Goal: Book appointment/travel/reservation

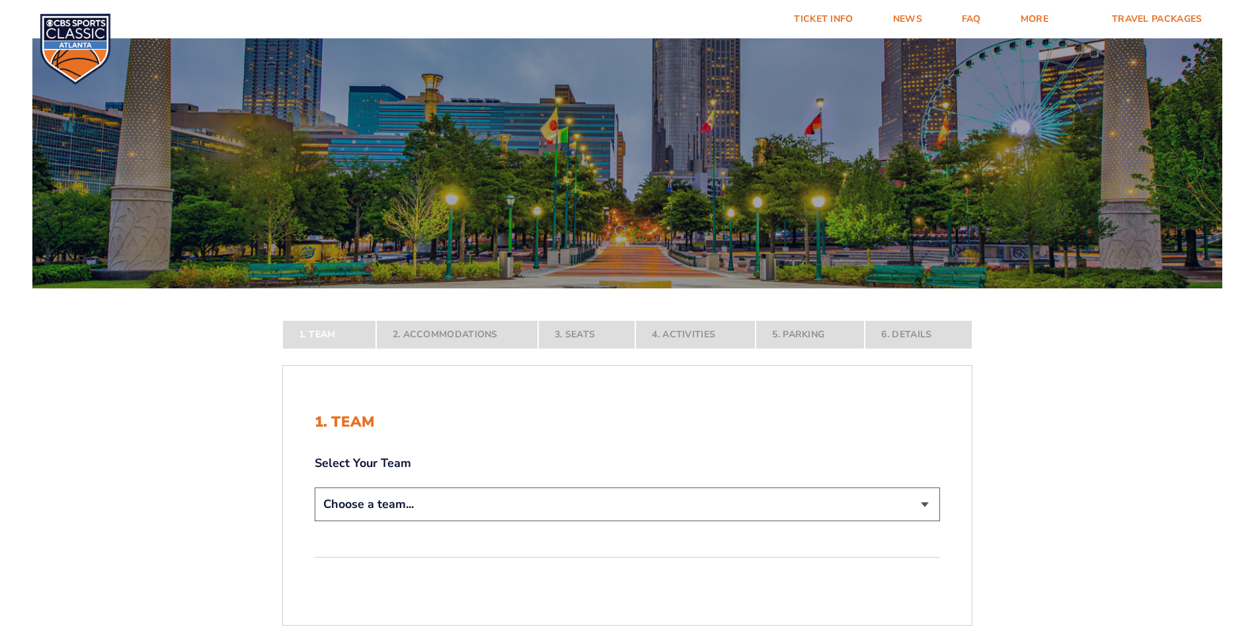
scroll to position [66, 0]
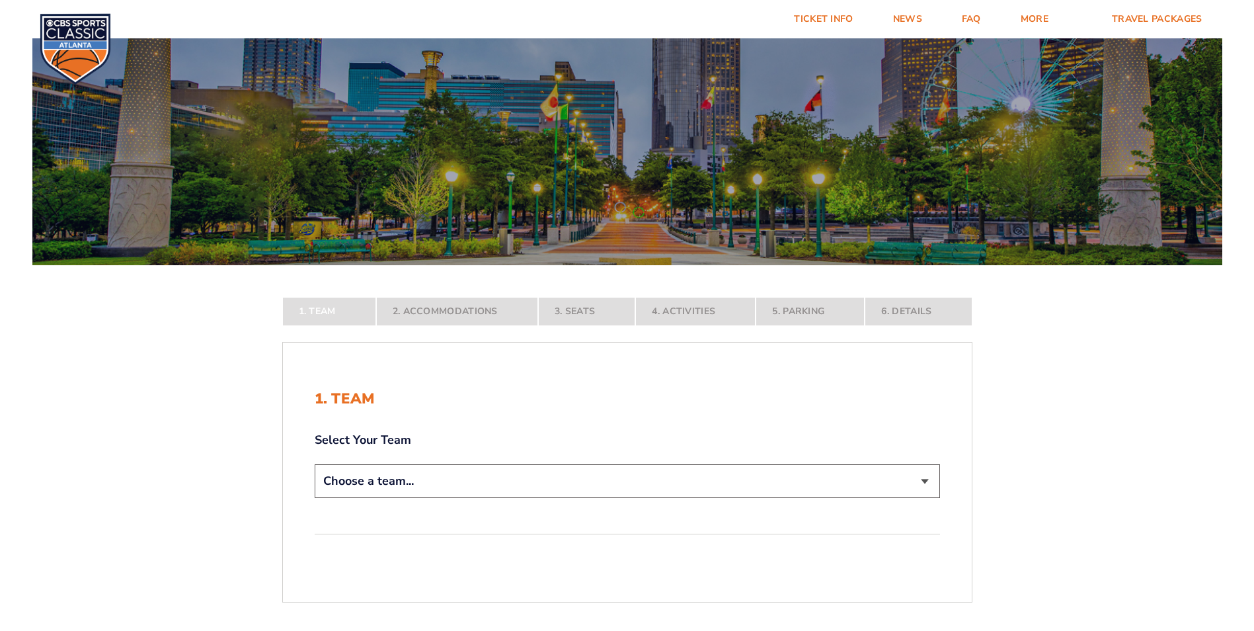
click at [473, 483] on select "Choose a team... [US_STATE] Wildcats [US_STATE] State Buckeyes [US_STATE] Tar H…" at bounding box center [627, 481] width 625 height 34
select select "20108"
click at [315, 498] on select "Choose a team... [US_STATE] Wildcats [US_STATE] State Buckeyes [US_STATE] Tar H…" at bounding box center [627, 481] width 625 height 34
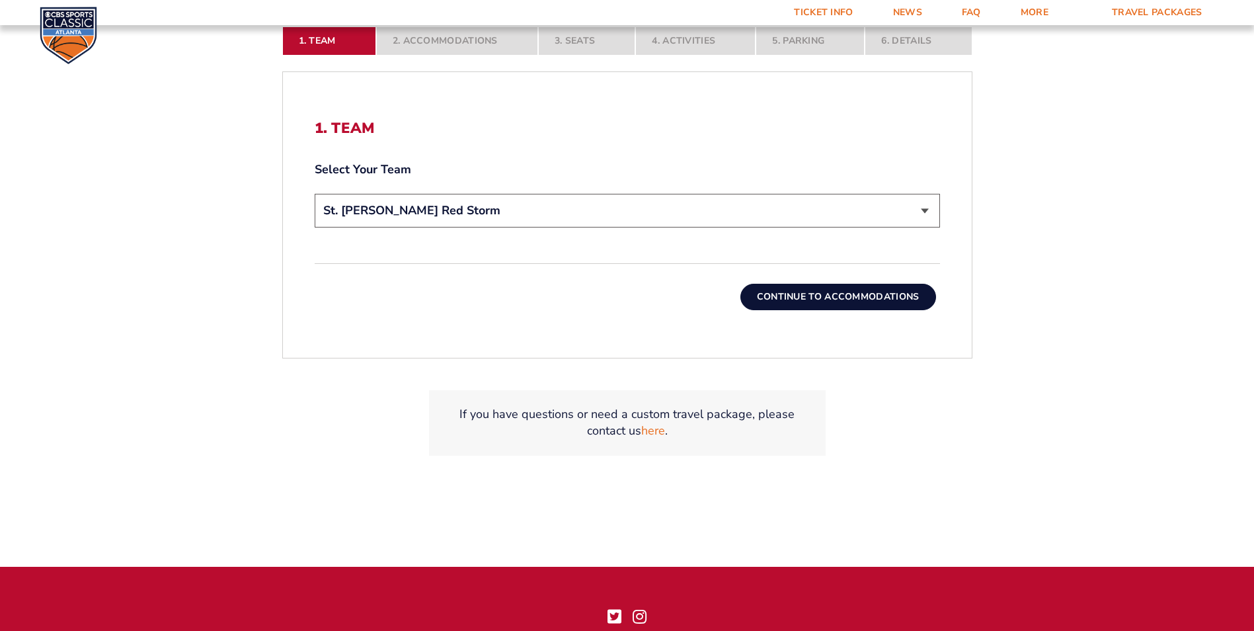
scroll to position [463, 0]
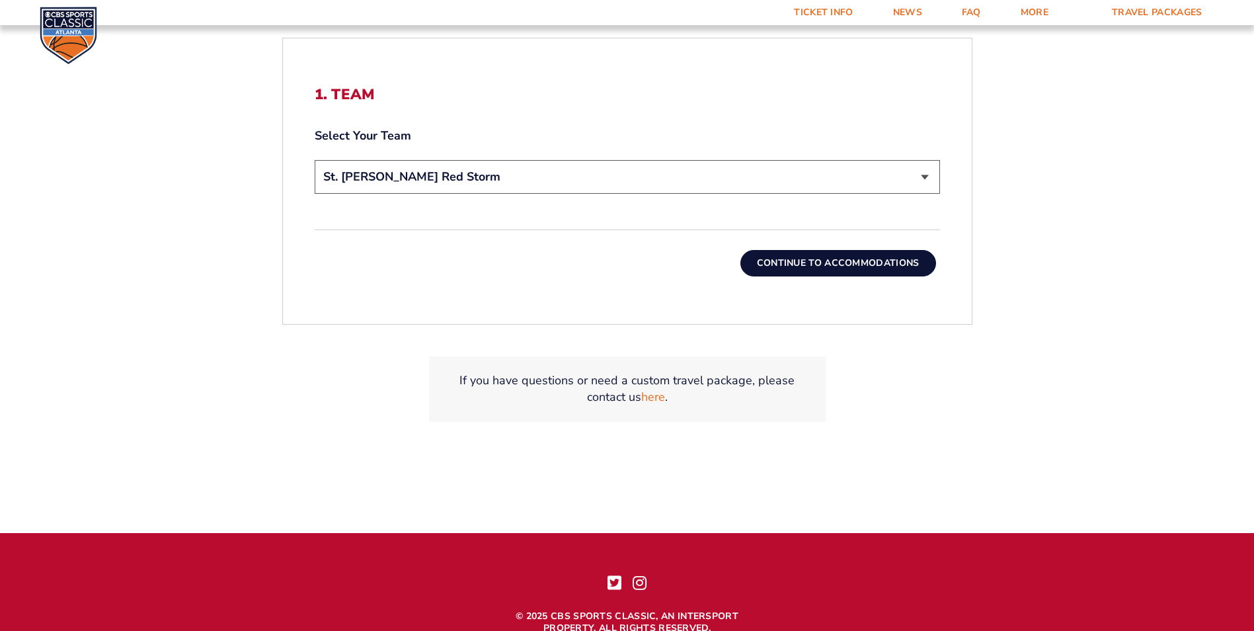
click at [822, 258] on button "Continue To Accommodations" at bounding box center [838, 263] width 196 height 26
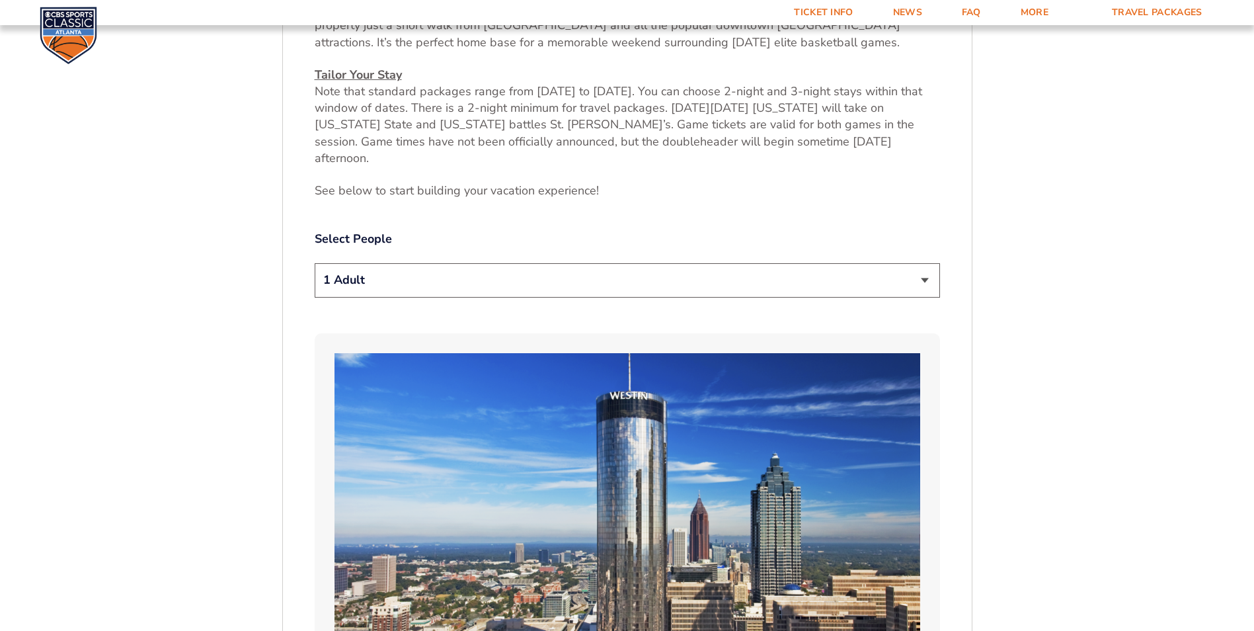
scroll to position [695, 0]
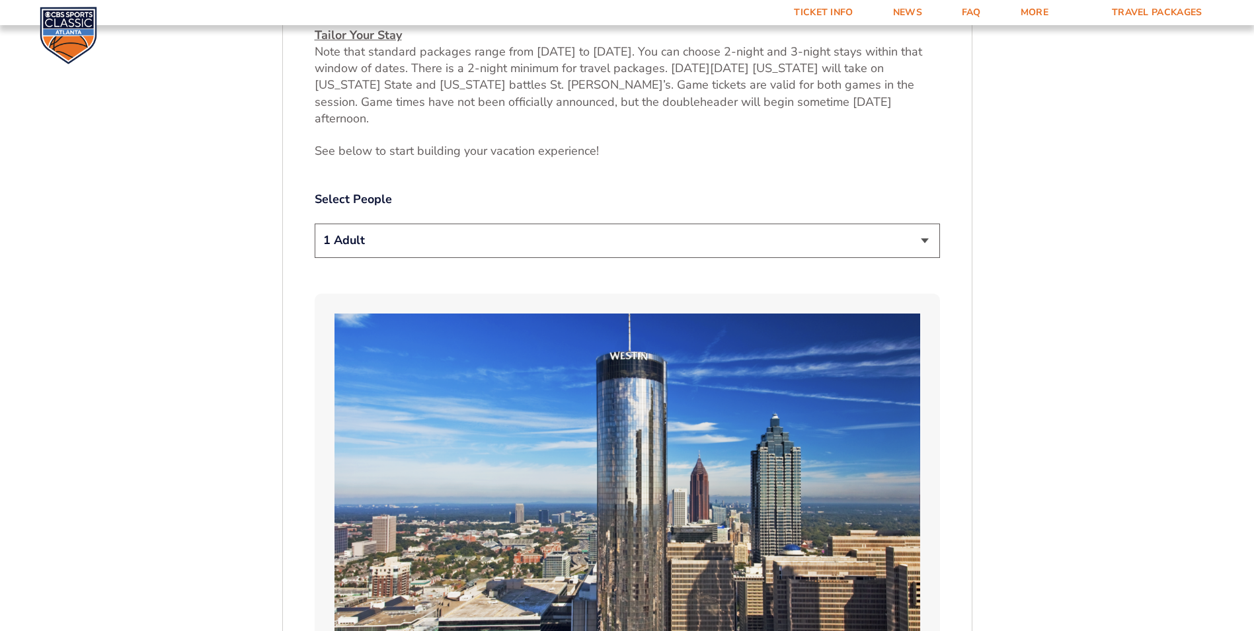
click at [923, 223] on select "1 Adult 2 Adults 3 Adults 4 Adults 2 Adults + 1 Child 2 Adults + 2 Children 2 A…" at bounding box center [627, 240] width 625 height 34
select select "4 Adults"
click at [315, 223] on select "1 Adult 2 Adults 3 Adults 4 Adults 2 Adults + 1 Child 2 Adults + 2 Children 2 A…" at bounding box center [627, 240] width 625 height 34
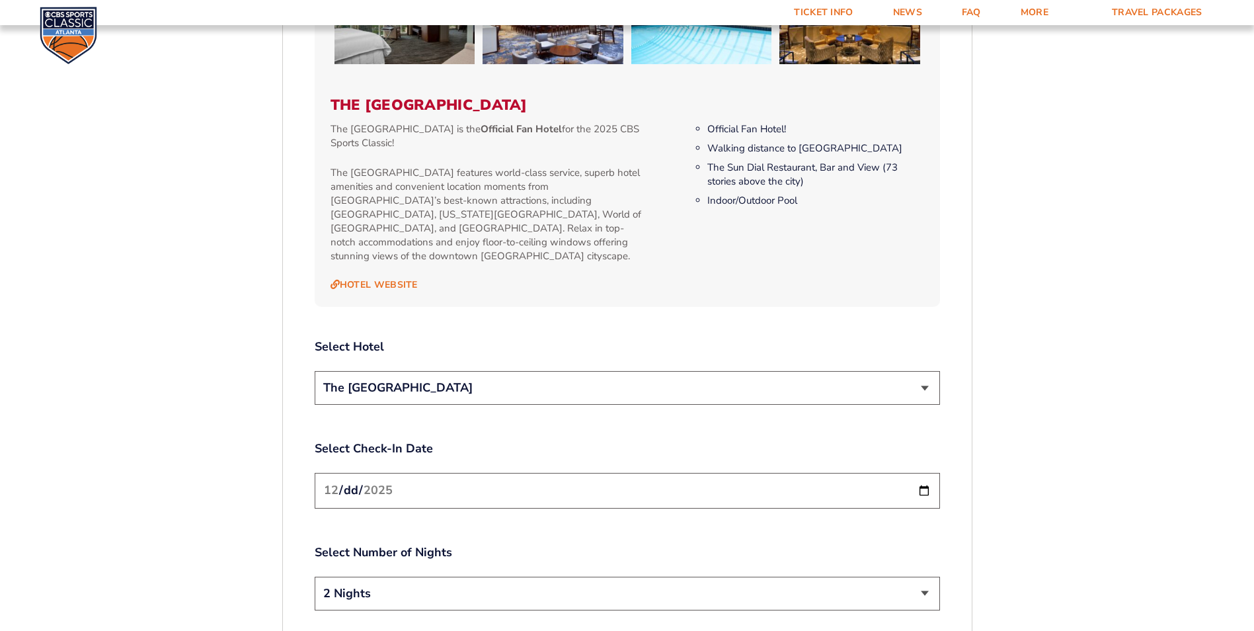
scroll to position [1422, 0]
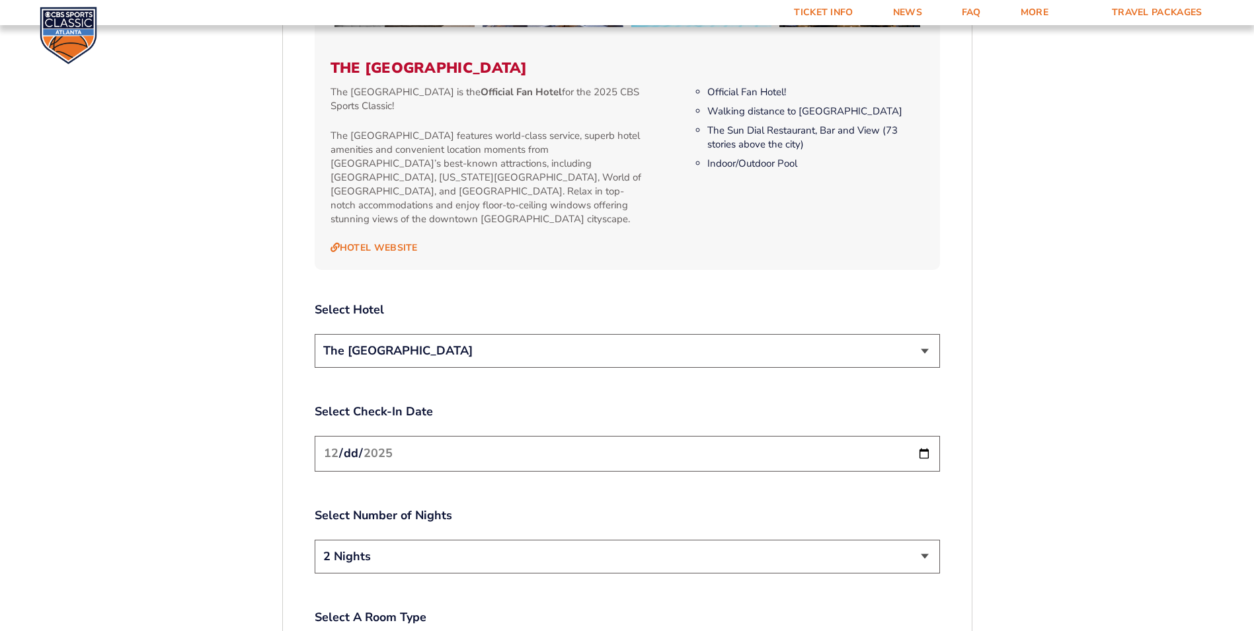
click at [570, 436] on input "[DATE]" at bounding box center [627, 453] width 625 height 35
click at [923, 436] on input "[DATE]" at bounding box center [627, 453] width 625 height 35
drag, startPoint x: 820, startPoint y: 479, endPoint x: 854, endPoint y: 477, distance: 33.8
click at [822, 507] on label "Select Number of Nights" at bounding box center [627, 515] width 625 height 17
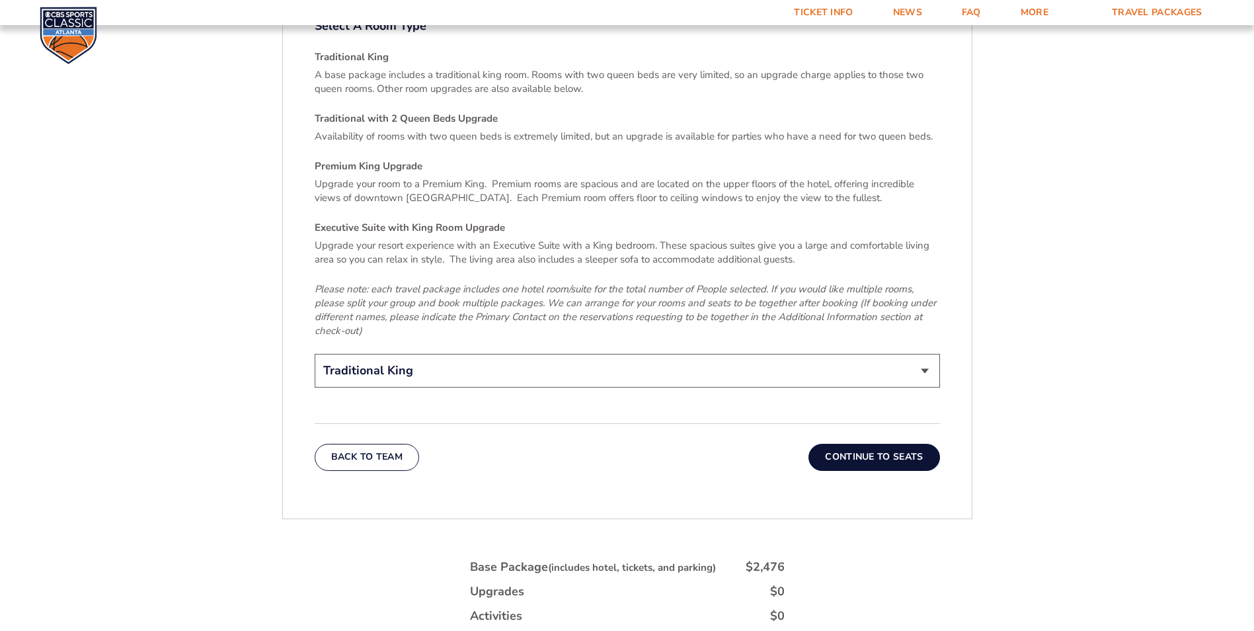
scroll to position [2017, 0]
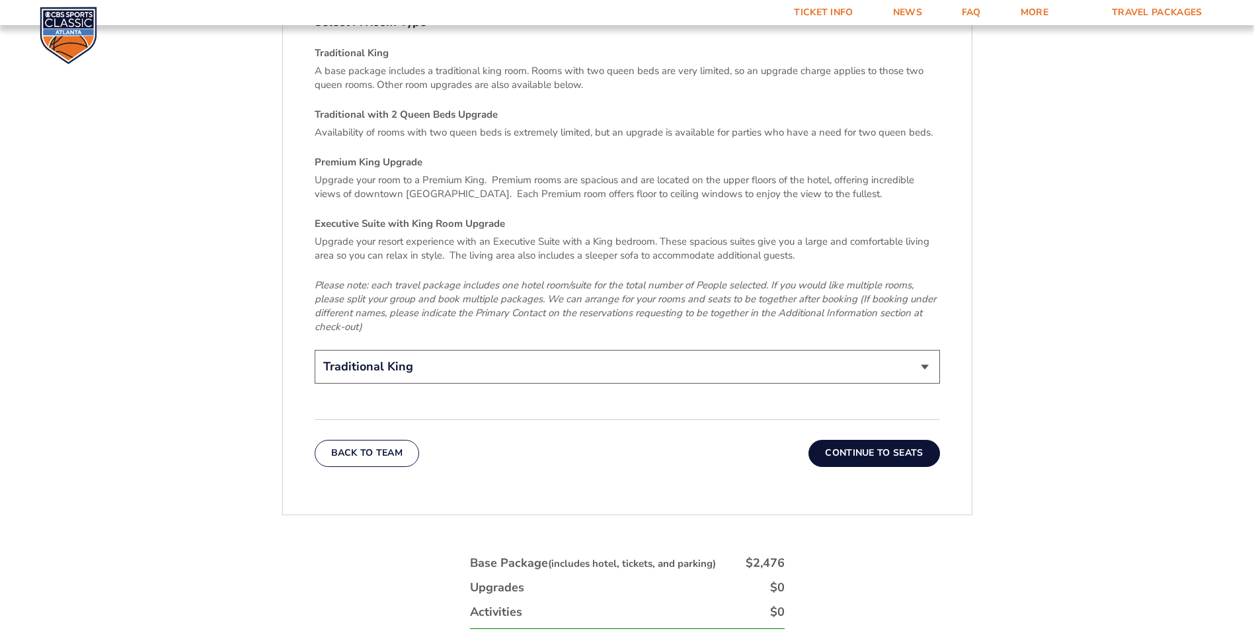
click at [922, 350] on select "Traditional King Traditional with 2 Queen Beds Upgrade (+$95 per night) Premium…" at bounding box center [627, 367] width 625 height 34
select select "Traditional with 2 Queen Beds Upgrade"
click at [315, 350] on select "Traditional King Traditional with 2 Queen Beds Upgrade (+$95 per night) Premium…" at bounding box center [627, 367] width 625 height 34
click at [887, 440] on button "Continue To Seats" at bounding box center [873, 453] width 131 height 26
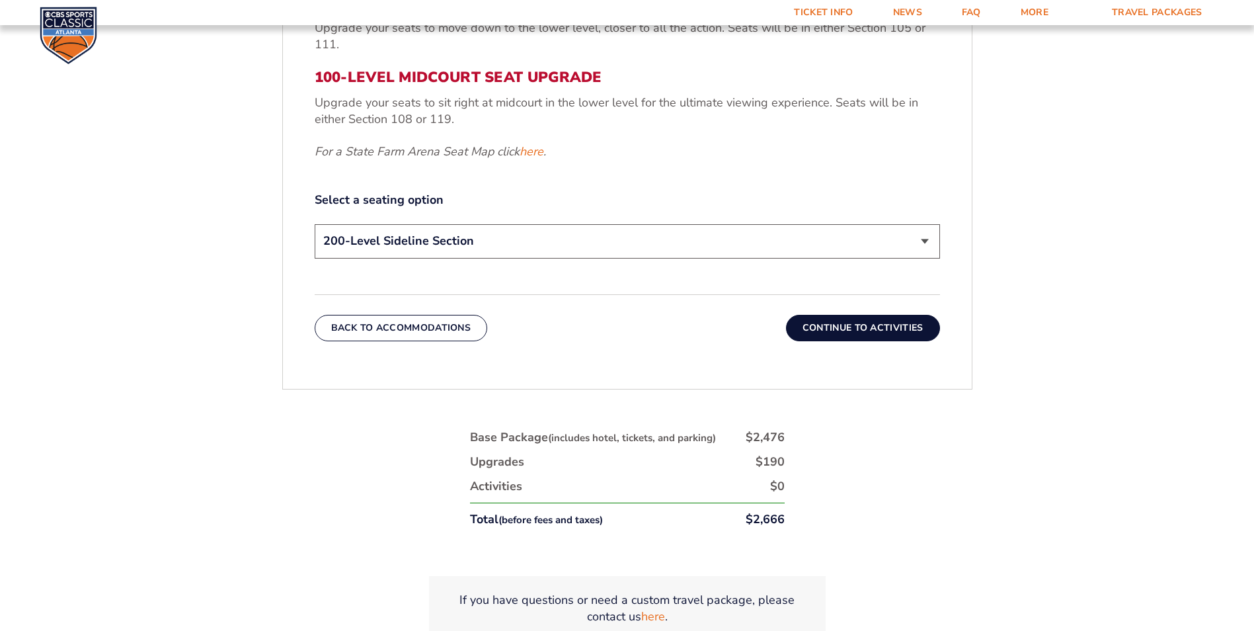
scroll to position [695, 0]
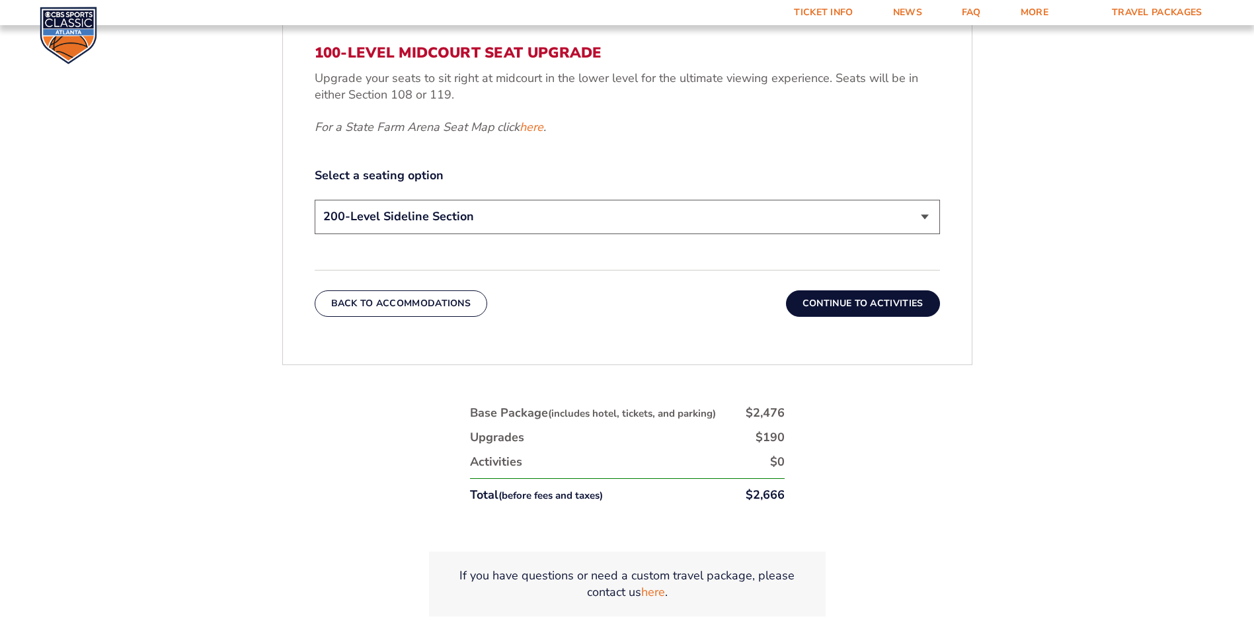
click at [921, 215] on select "200-Level Sideline Section 100-Level Corner Seat Upgrade (+$120 per person) 100…" at bounding box center [627, 217] width 625 height 34
click at [915, 215] on select "200-Level Sideline Section 100-Level Corner Seat Upgrade (+$120 per person) 100…" at bounding box center [627, 217] width 625 height 34
click at [929, 214] on select "200-Level Sideline Section 100-Level Corner Seat Upgrade (+$120 per person) 100…" at bounding box center [627, 217] width 625 height 34
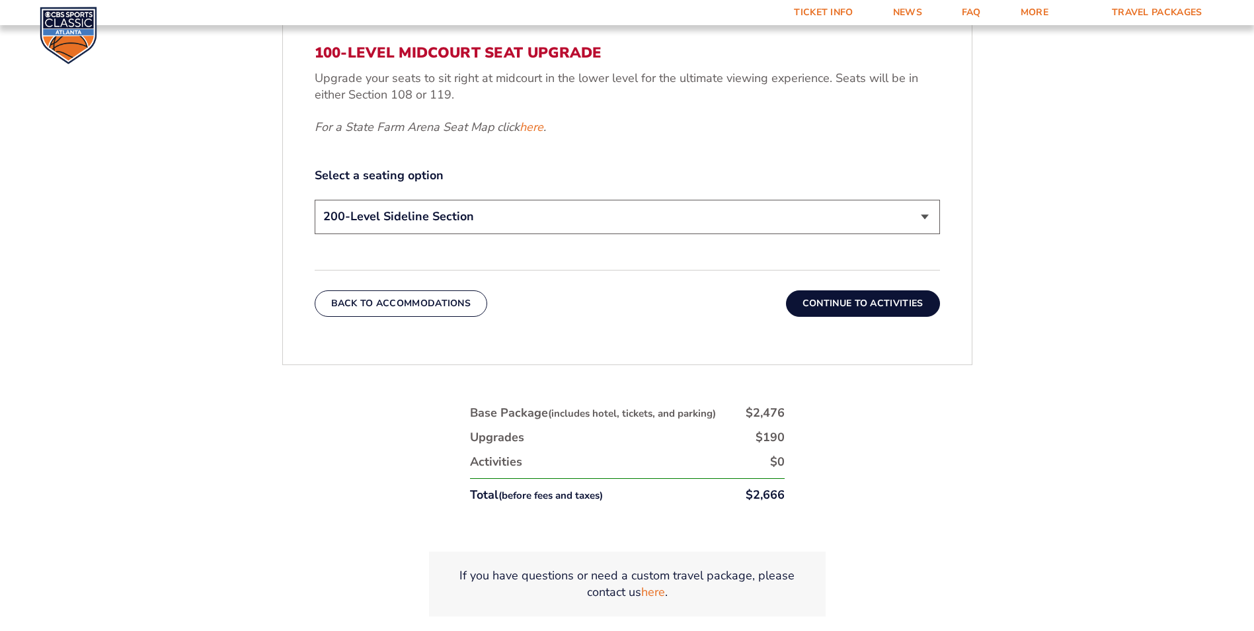
click at [886, 311] on button "Continue To Activities" at bounding box center [863, 303] width 154 height 26
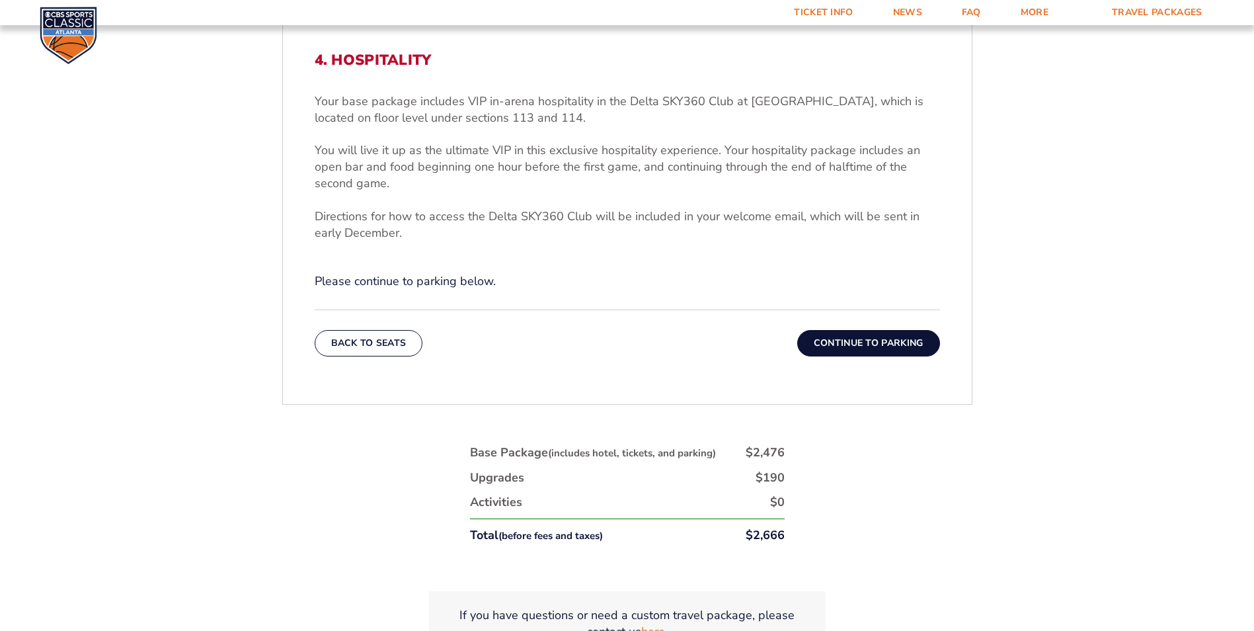
scroll to position [563, 0]
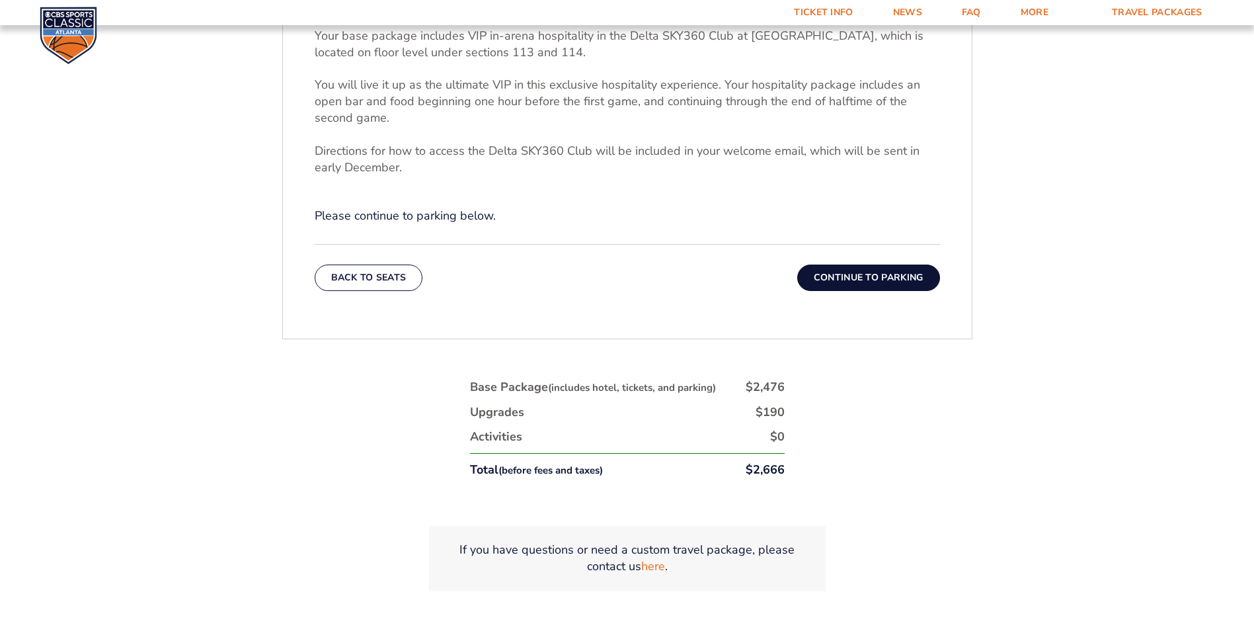
click at [879, 278] on button "Continue To Parking" at bounding box center [868, 277] width 143 height 26
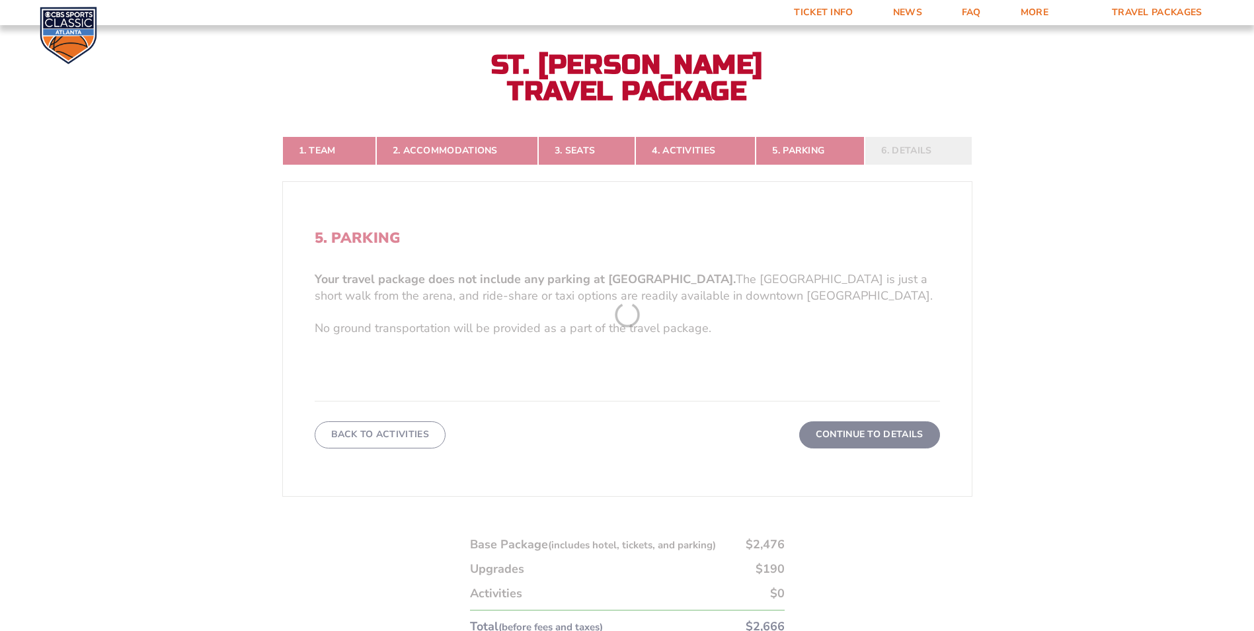
scroll to position [298, 0]
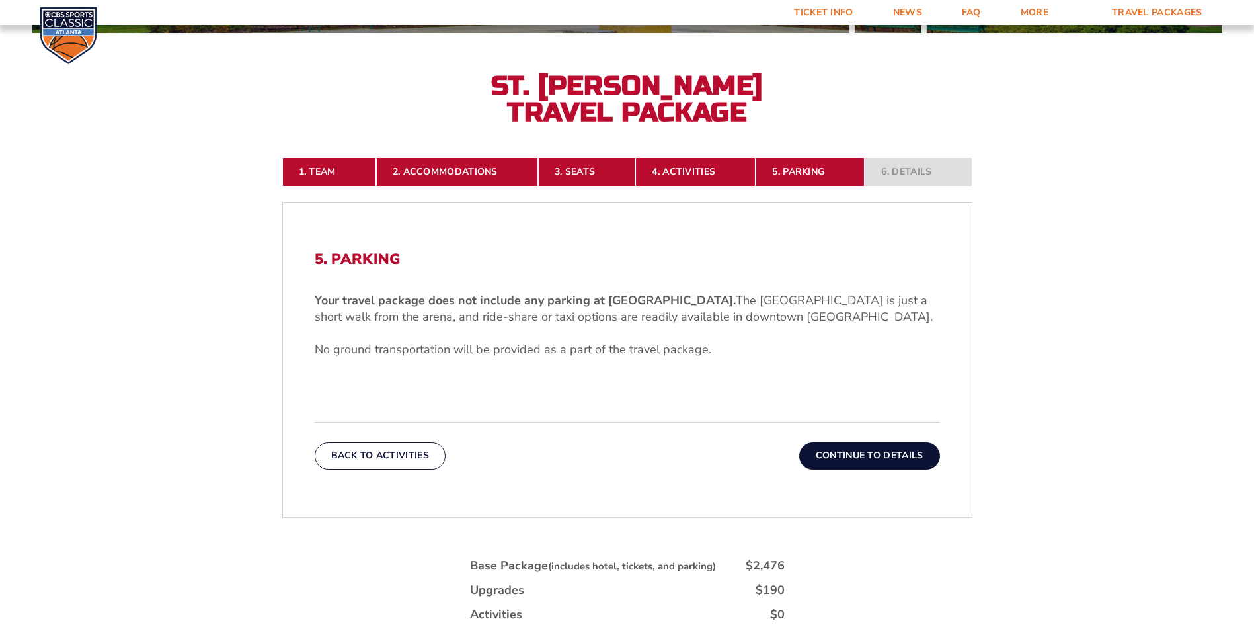
click at [898, 452] on button "Continue To Details" at bounding box center [869, 455] width 141 height 26
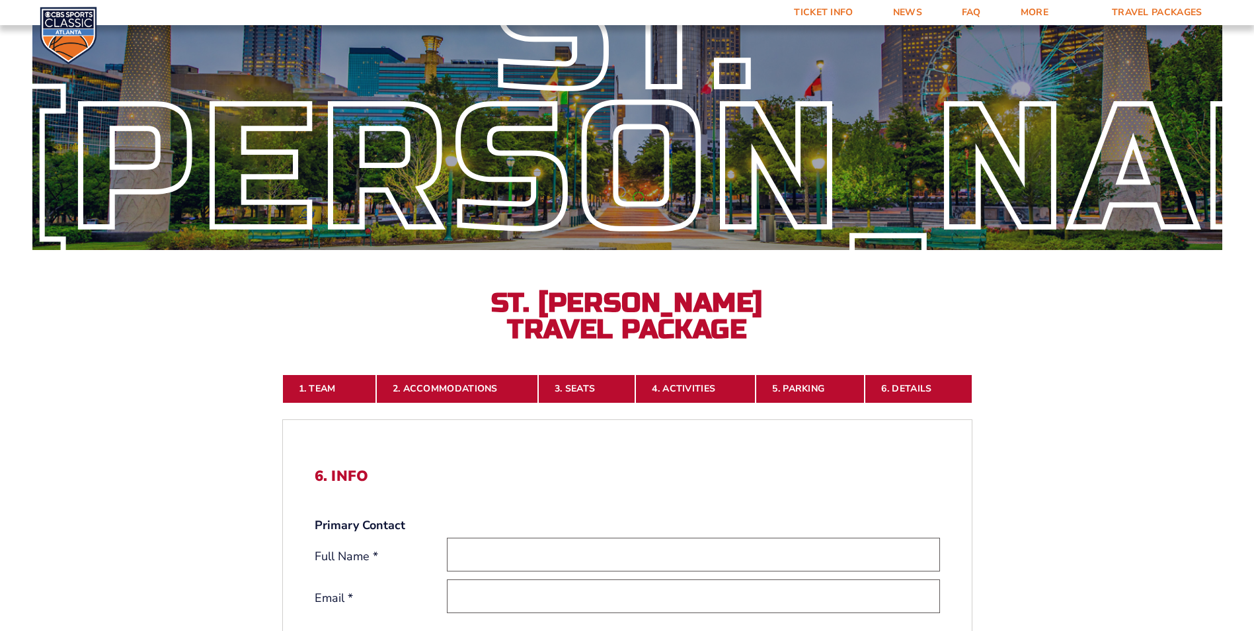
scroll to position [264, 0]
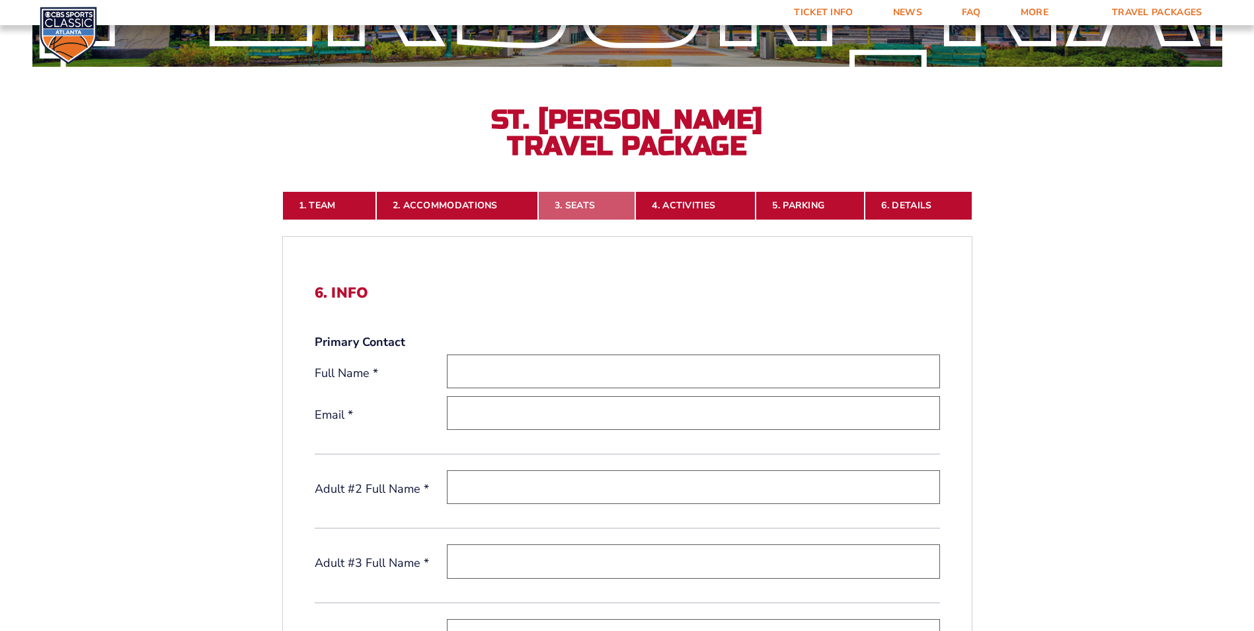
click at [584, 194] on link "3. Seats" at bounding box center [586, 205] width 97 height 29
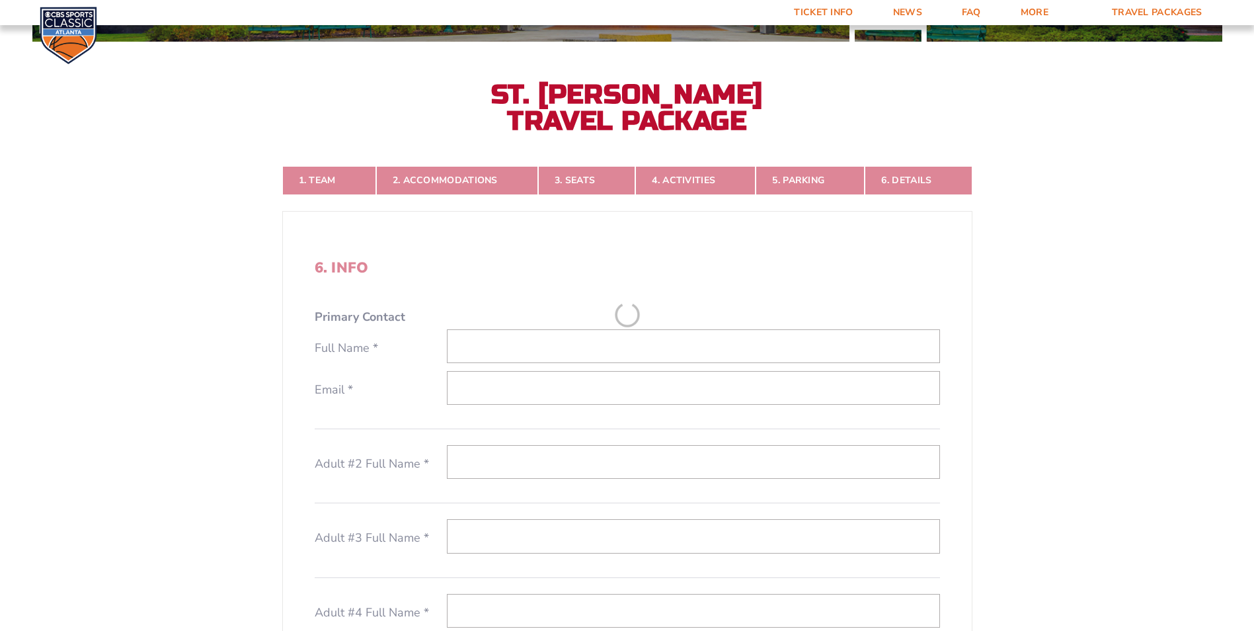
scroll to position [298, 0]
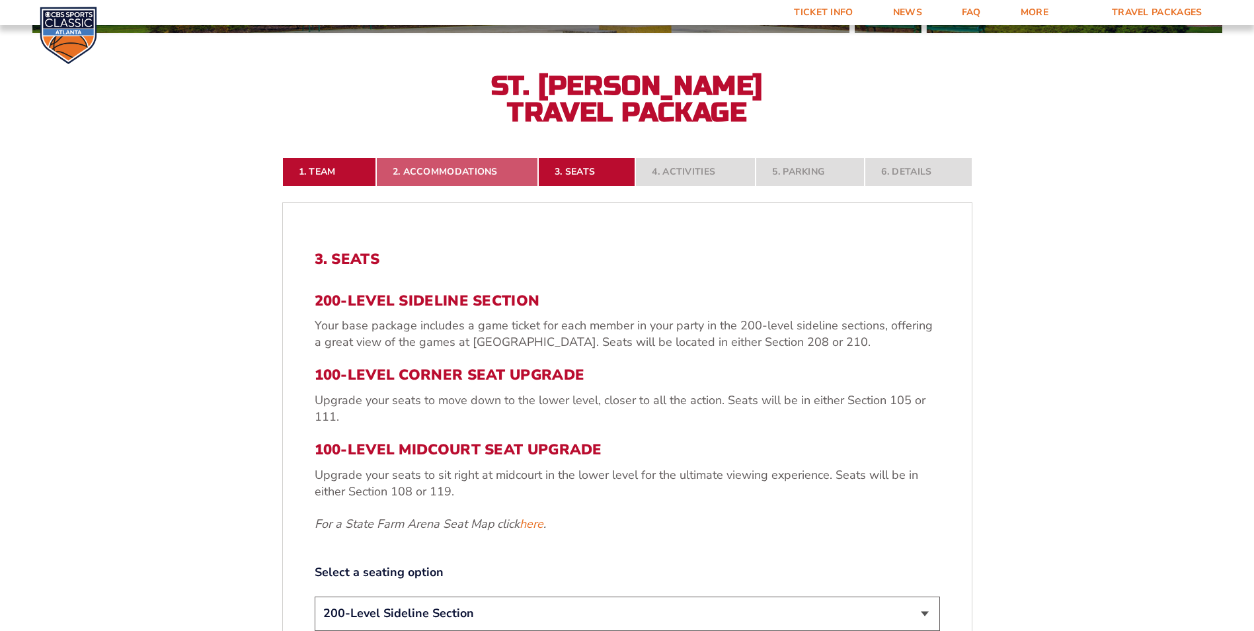
click at [455, 172] on link "2. Accommodations" at bounding box center [457, 171] width 162 height 29
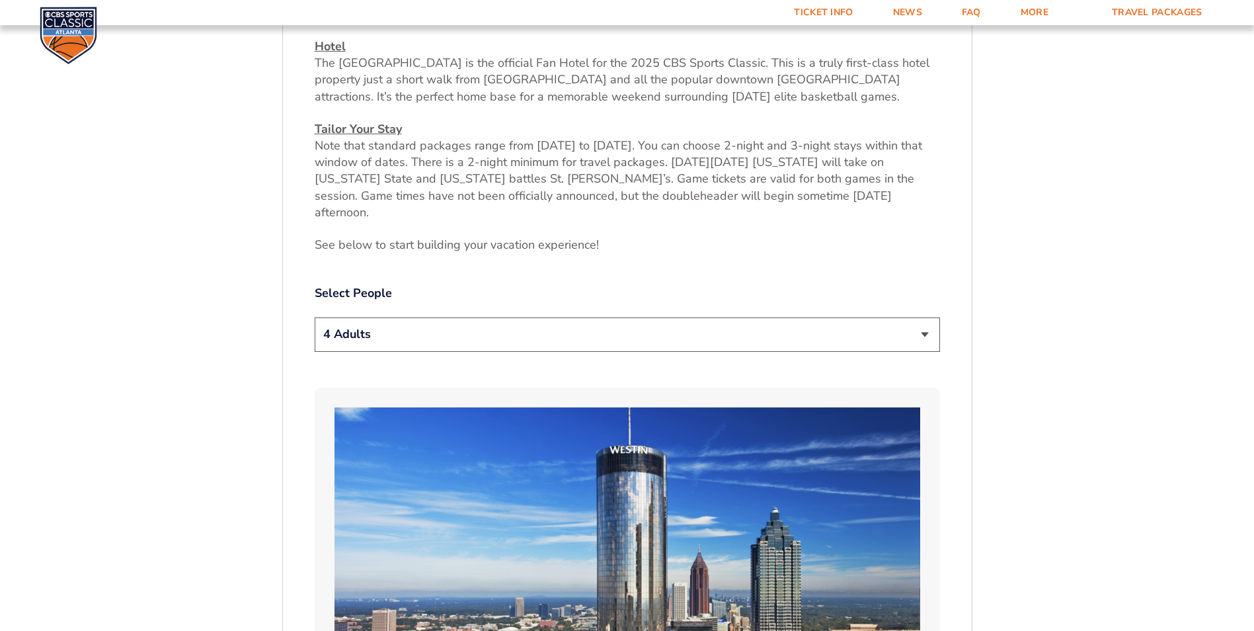
scroll to position [695, 0]
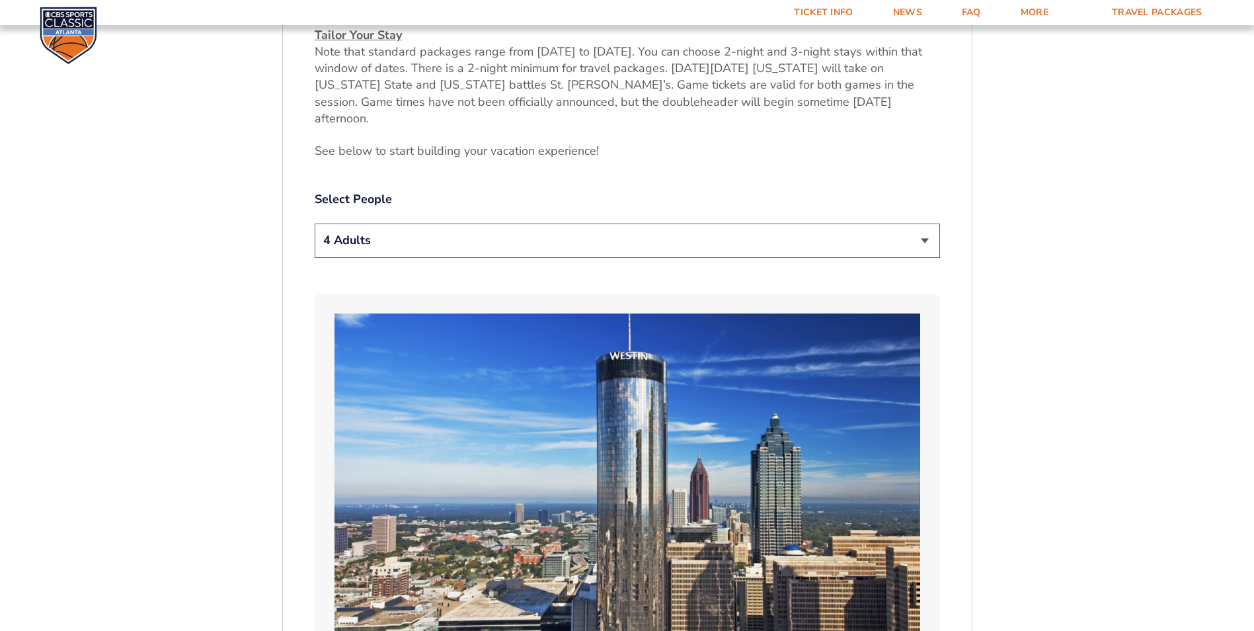
click at [929, 223] on select "1 Adult 2 Adults 3 Adults 4 Adults 2 Adults + 1 Child 2 Adults + 2 Children 2 A…" at bounding box center [627, 240] width 625 height 34
click at [315, 223] on select "1 Adult 2 Adults 3 Adults 4 Adults 2 Adults + 1 Child 2 Adults + 2 Children 2 A…" at bounding box center [627, 240] width 625 height 34
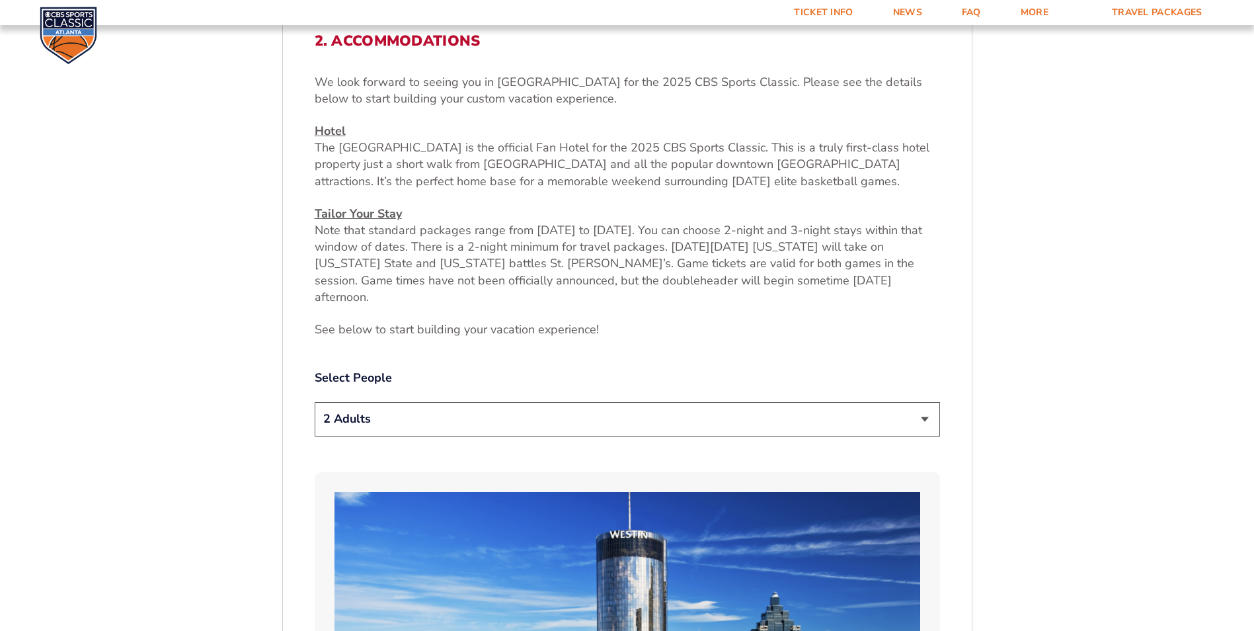
scroll to position [761, 0]
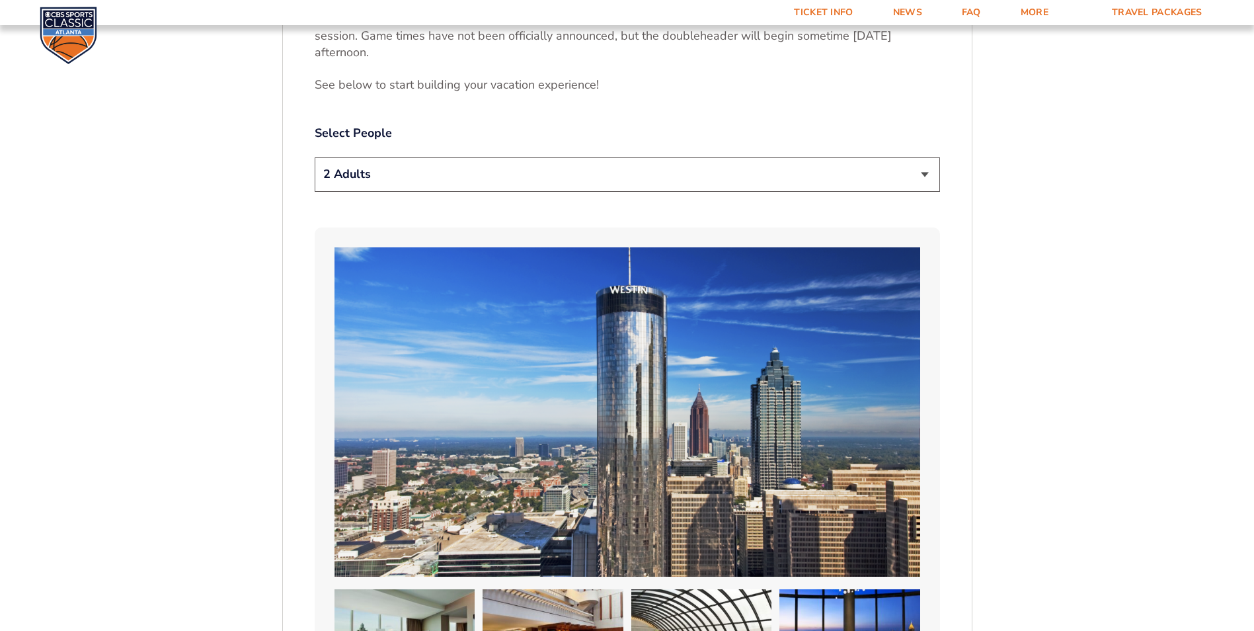
click at [446, 157] on select "1 Adult 2 Adults 3 Adults 4 Adults 2 Adults + 1 Child 2 Adults + 2 Children 2 A…" at bounding box center [627, 174] width 625 height 34
click at [315, 157] on select "1 Adult 2 Adults 3 Adults 4 Adults 2 Adults + 1 Child 2 Adults + 2 Children 2 A…" at bounding box center [627, 174] width 625 height 34
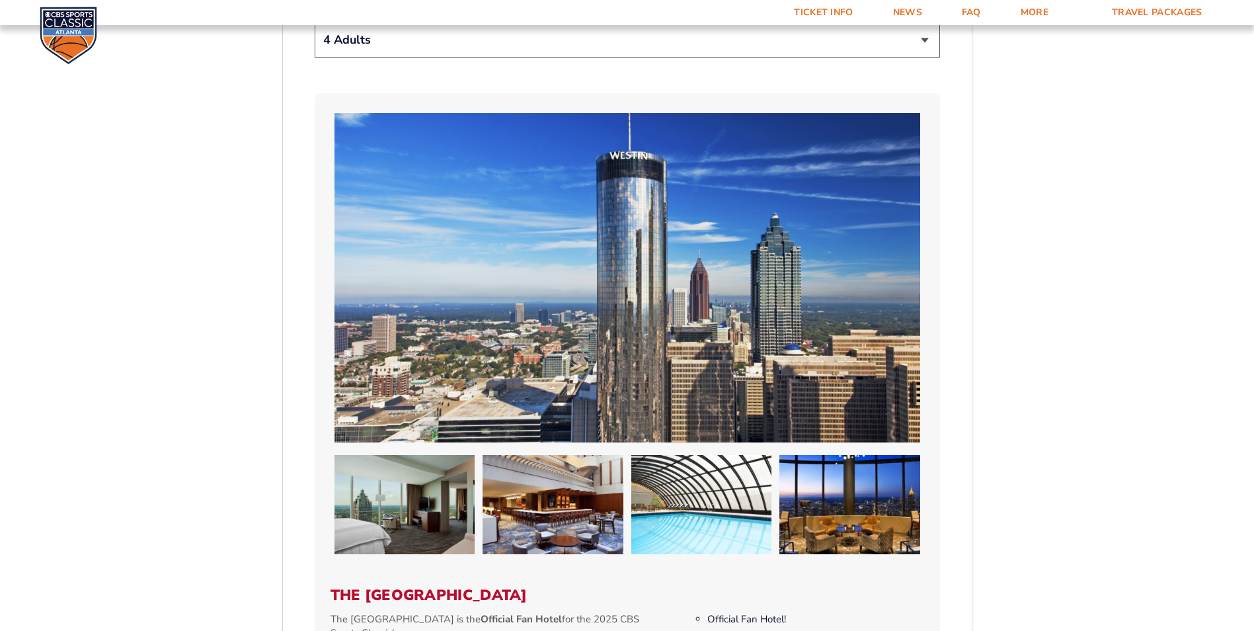
scroll to position [695, 0]
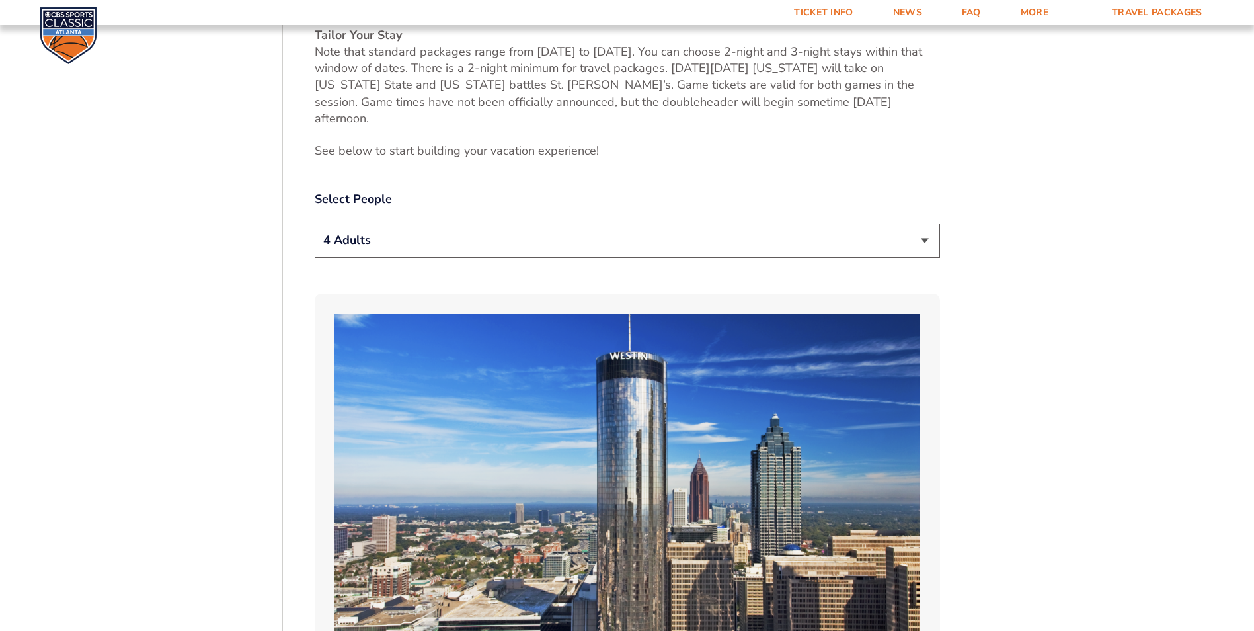
click at [508, 223] on select "1 Adult 2 Adults 3 Adults 4 Adults 2 Adults + 1 Child 2 Adults + 2 Children 2 A…" at bounding box center [627, 240] width 625 height 34
select select "2 Adults"
click at [315, 223] on select "1 Adult 2 Adults 3 Adults 4 Adults 2 Adults + 1 Child 2 Adults + 2 Children 2 A…" at bounding box center [627, 240] width 625 height 34
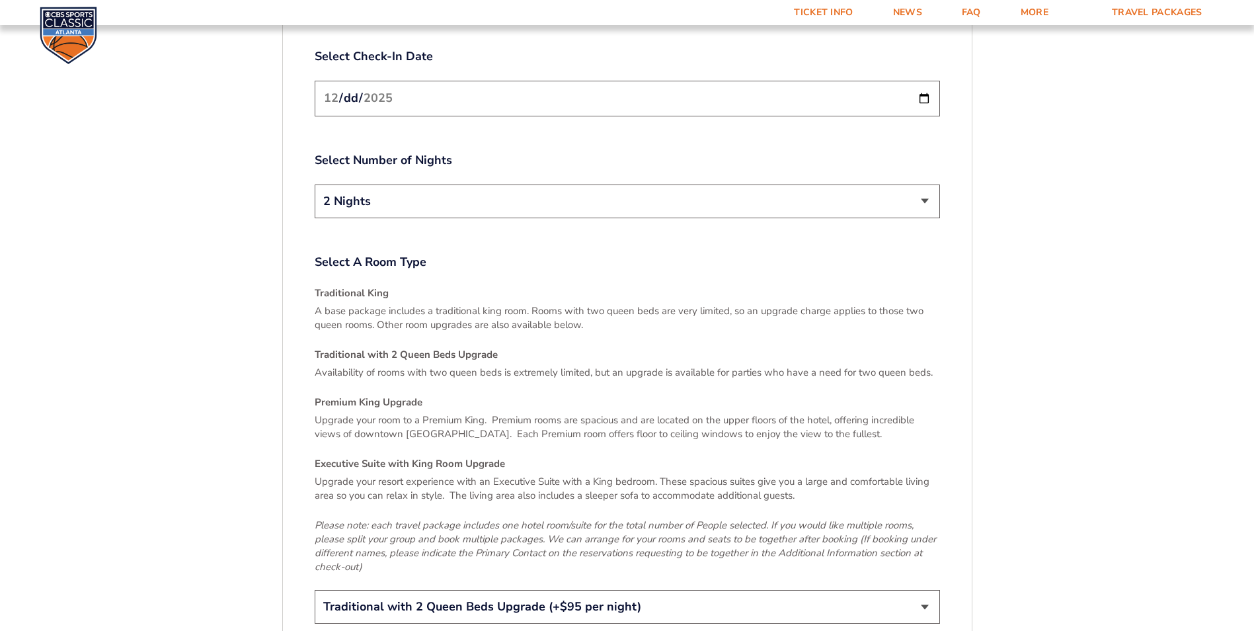
scroll to position [2083, 0]
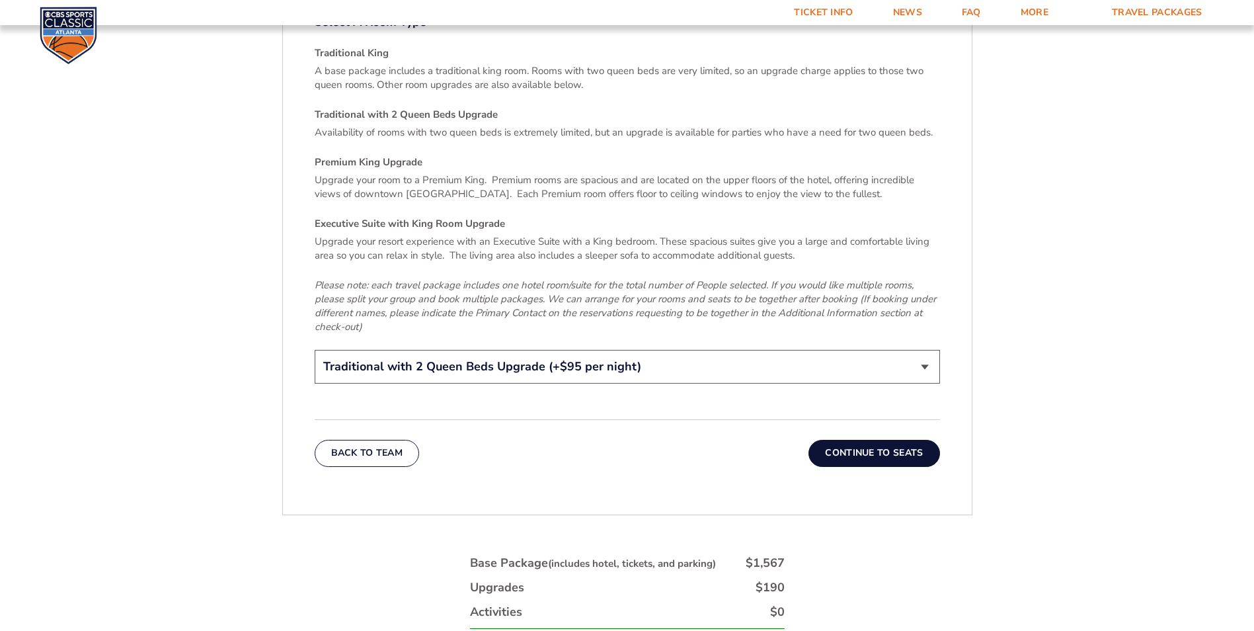
click at [890, 440] on button "Continue To Seats" at bounding box center [873, 453] width 131 height 26
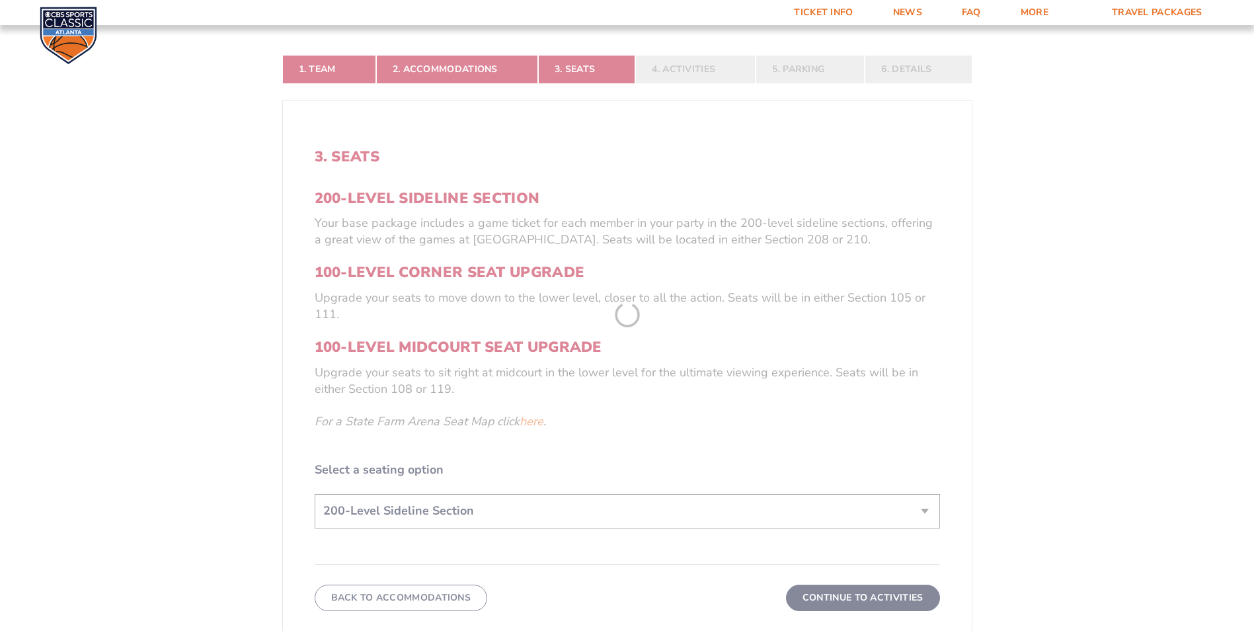
scroll to position [695, 0]
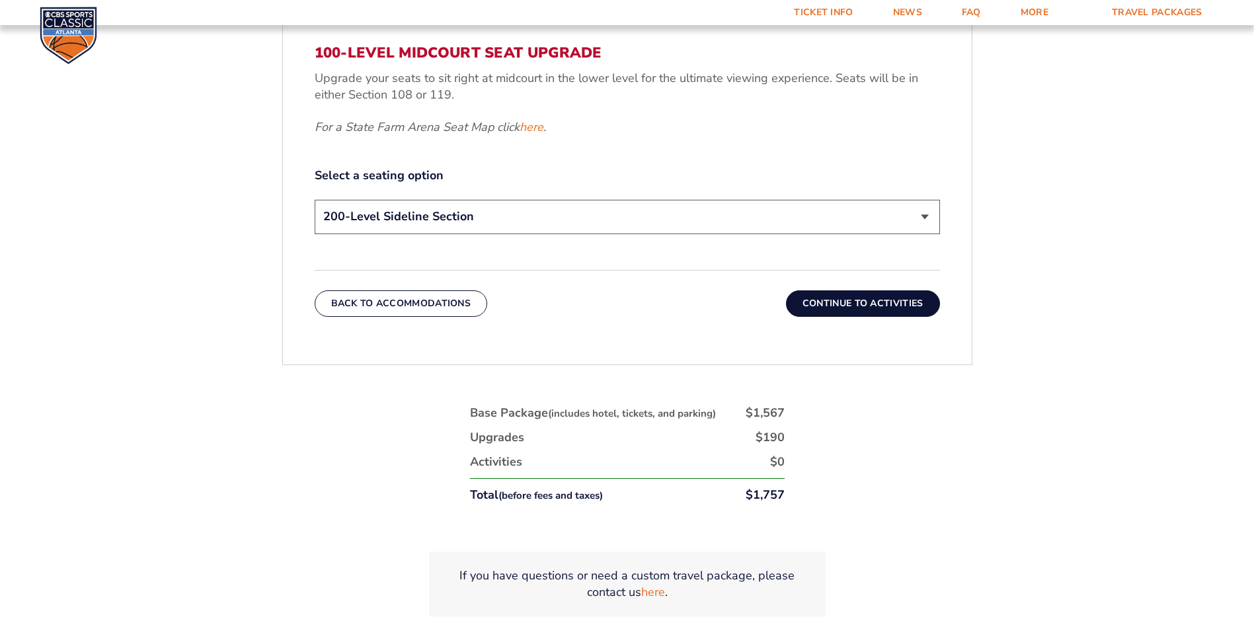
click at [903, 308] on button "Continue To Activities" at bounding box center [863, 303] width 154 height 26
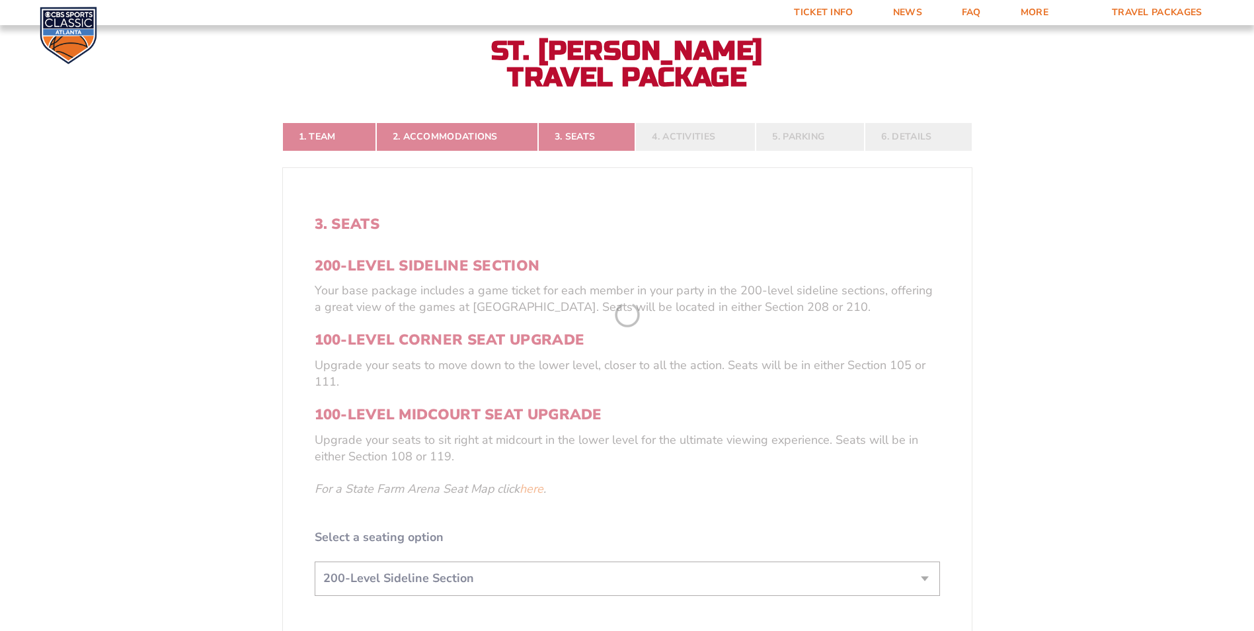
scroll to position [298, 0]
